Goal: Task Accomplishment & Management: Complete application form

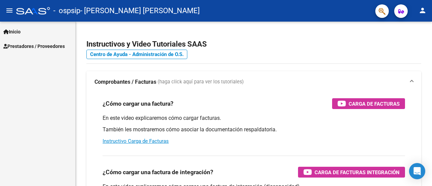
click at [20, 46] on span "Prestadores / Proveedores" at bounding box center [33, 46] width 61 height 7
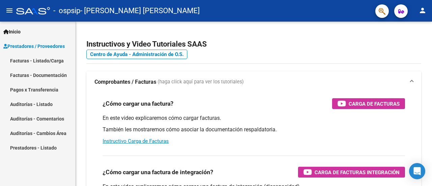
click at [36, 61] on link "Facturas - Listado/Carga" at bounding box center [37, 60] width 75 height 15
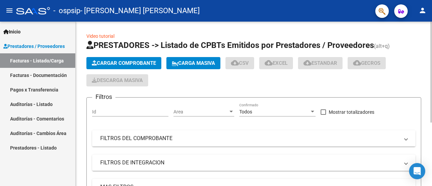
click at [136, 66] on button "Cargar Comprobante" at bounding box center [123, 63] width 75 height 12
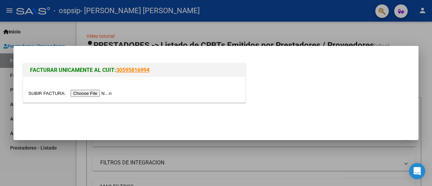
click at [94, 91] on input "file" at bounding box center [70, 93] width 85 height 7
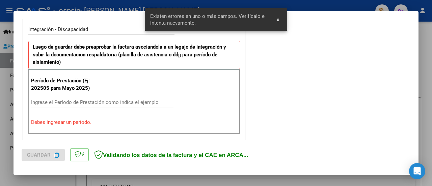
scroll to position [168, 0]
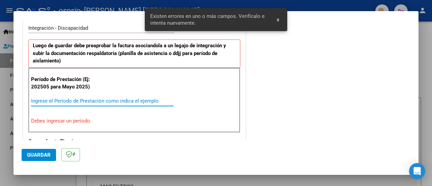
click at [75, 101] on input "Ingrese el Período de Prestación como indica el ejemplo" at bounding box center [102, 101] width 142 height 6
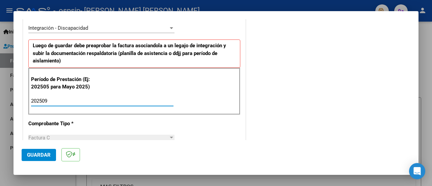
type input "202509"
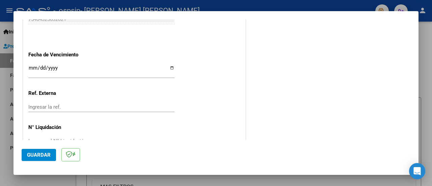
scroll to position [473, 0]
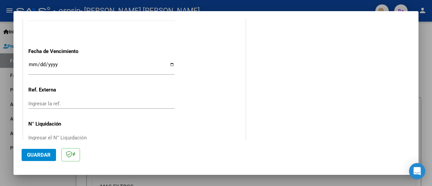
click at [167, 62] on input "Ingresar la fecha" at bounding box center [101, 67] width 146 height 11
type input "[DATE]"
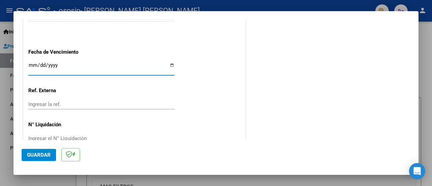
scroll to position [487, 0]
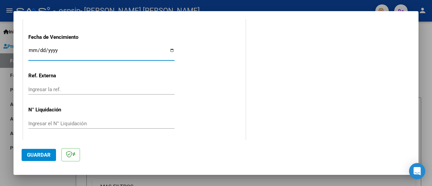
click at [36, 154] on span "Guardar" at bounding box center [39, 155] width 24 height 6
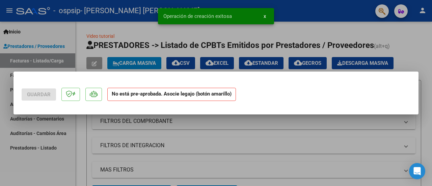
scroll to position [0, 0]
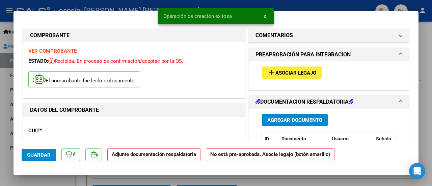
click at [291, 74] on span "Asociar Legajo" at bounding box center [295, 73] width 41 height 6
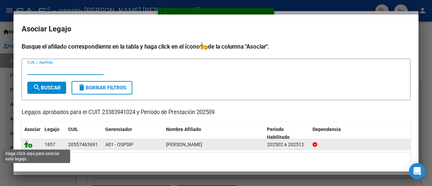
click at [31, 143] on icon at bounding box center [28, 143] width 8 height 7
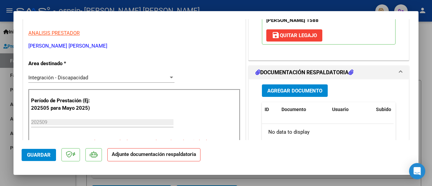
scroll to position [135, 0]
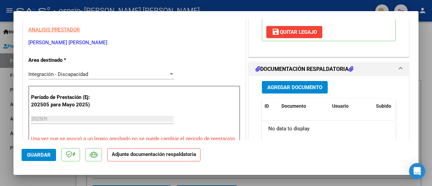
click at [300, 91] on button "Agregar Documento" at bounding box center [295, 87] width 66 height 12
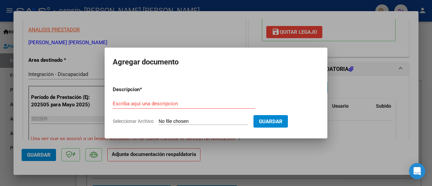
click at [195, 107] on div "Escriba aquí una descripcion" at bounding box center [184, 104] width 142 height 10
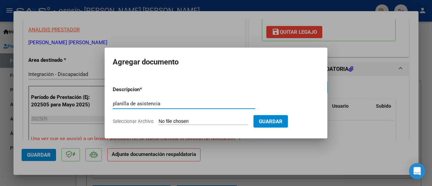
type input "planilla de asistencia"
click at [185, 119] on input "Seleccionar Archivo" at bounding box center [203, 121] width 89 height 6
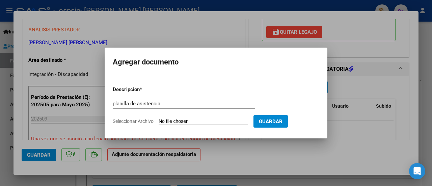
type input "C:\fakepath\[PERSON_NAME] septiembre psico .pdf"
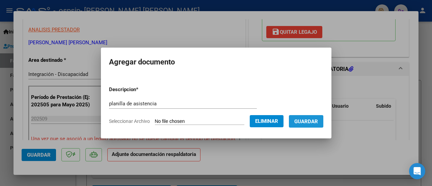
click at [323, 118] on button "Guardar" at bounding box center [306, 121] width 34 height 12
